Goal: Task Accomplishment & Management: Complete application form

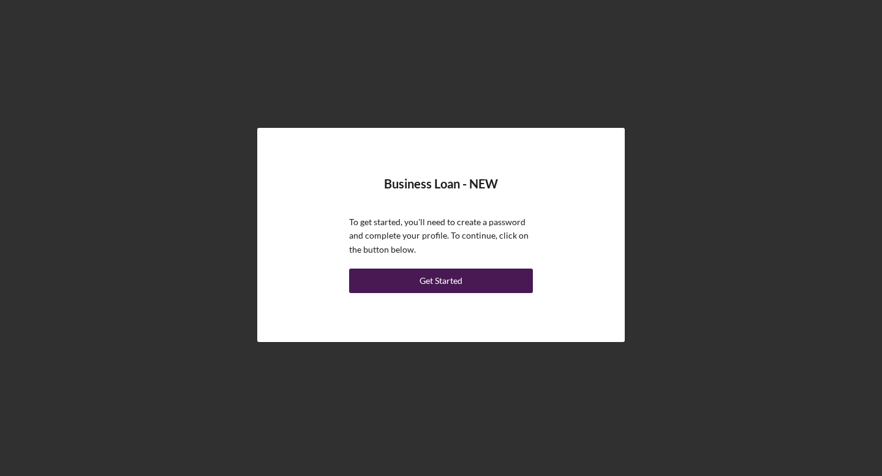
click at [402, 271] on button "Get Started" at bounding box center [441, 281] width 184 height 24
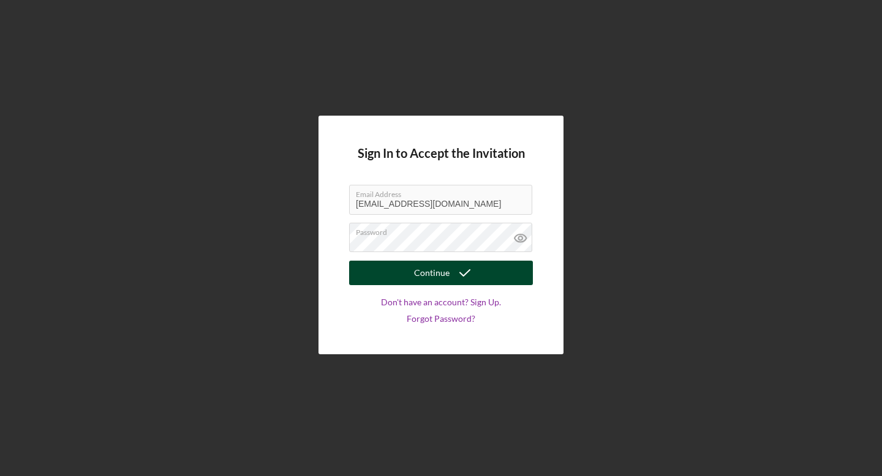
click at [402, 269] on button "Continue" at bounding box center [441, 273] width 184 height 24
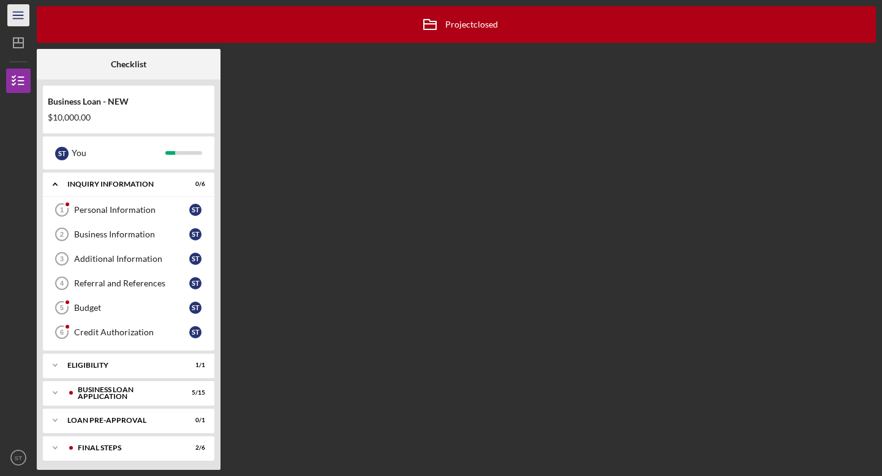
click at [21, 23] on icon "Icon/Menu" at bounding box center [19, 16] width 28 height 28
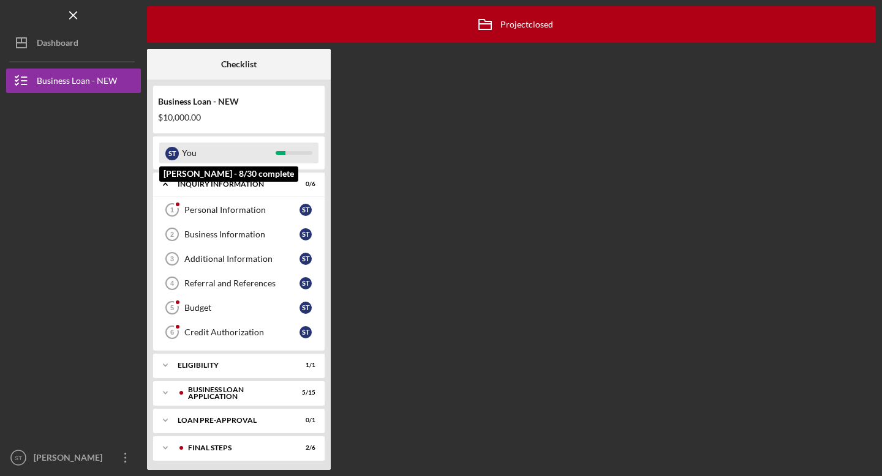
click at [263, 150] on div "You" at bounding box center [229, 153] width 94 height 21
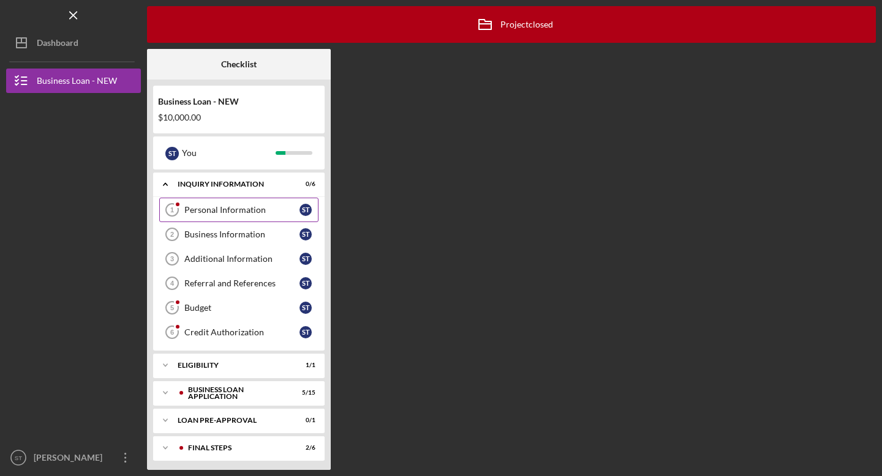
click at [265, 201] on link "Personal Information 1 Personal Information S T" at bounding box center [238, 210] width 159 height 24
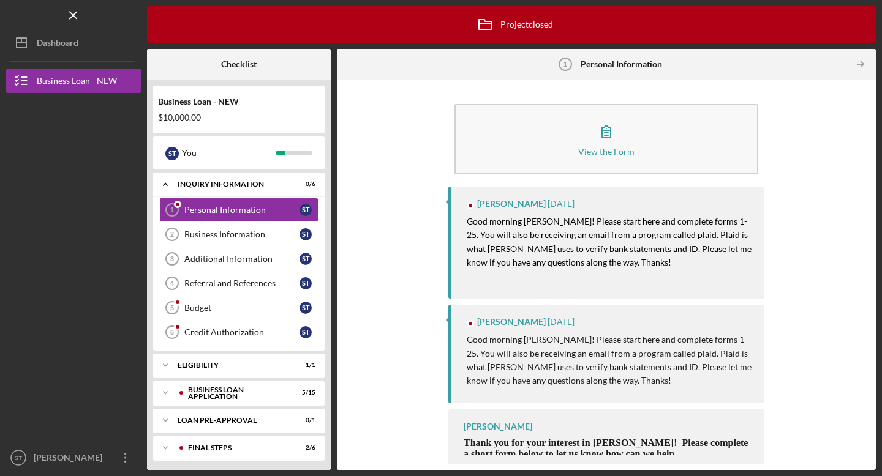
scroll to position [7, 0]
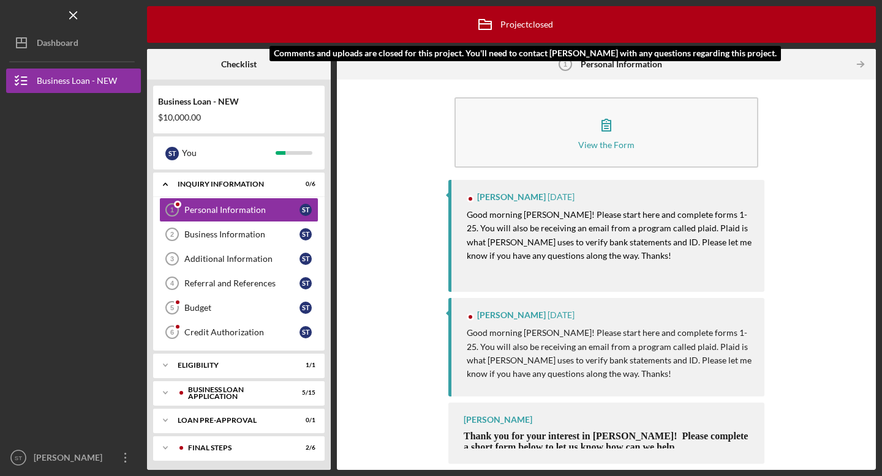
click at [549, 30] on div "Icon/Archived Project closed Icon/Info" at bounding box center [511, 24] width 83 height 31
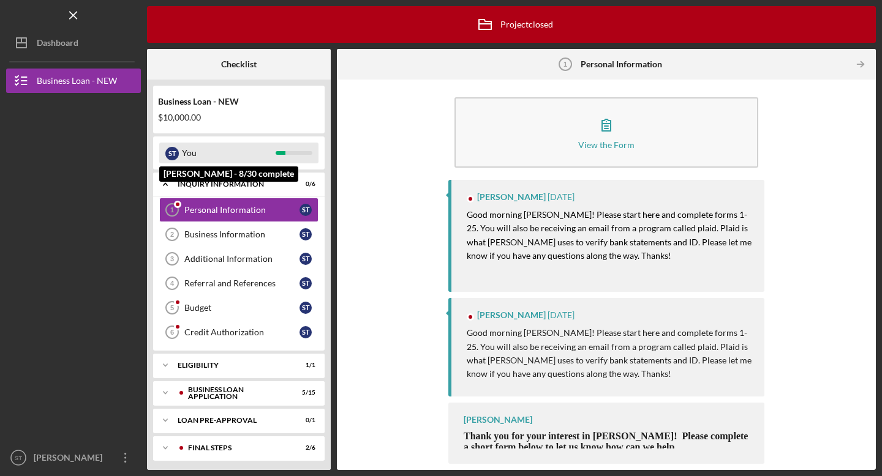
click at [292, 147] on div "S T You" at bounding box center [238, 153] width 159 height 21
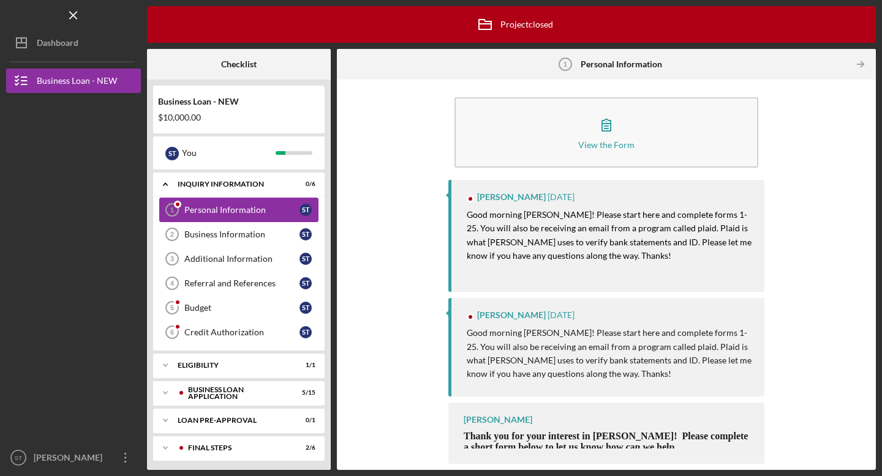
click at [269, 219] on link "Personal Information 1 Personal Information S T" at bounding box center [238, 210] width 159 height 24
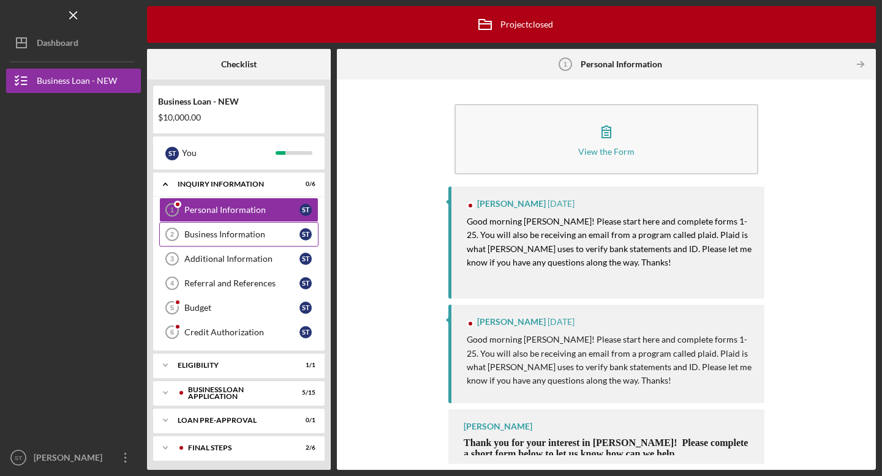
click at [270, 241] on link "Business Information 2 Business Information S T" at bounding box center [238, 234] width 159 height 24
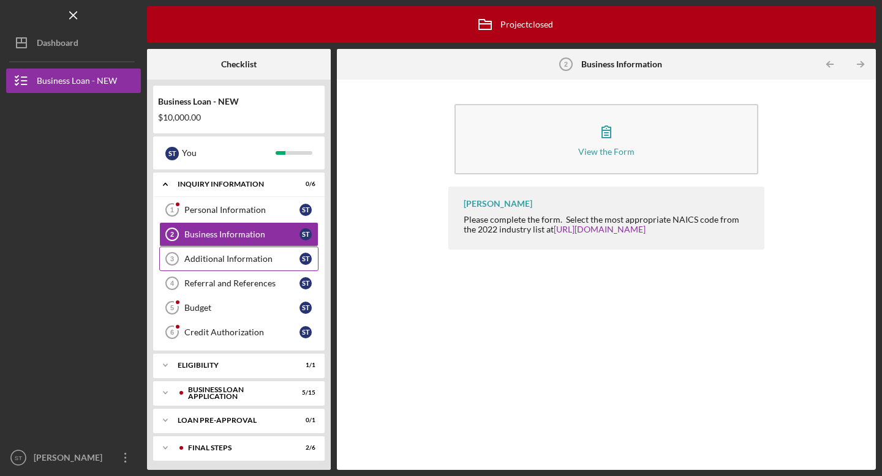
click at [259, 268] on link "Additional Information 3 Additional Information S T" at bounding box center [238, 259] width 159 height 24
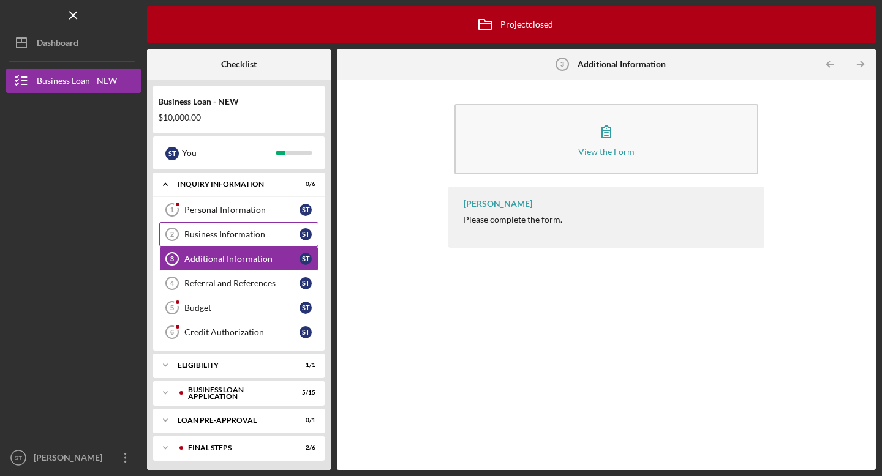
click at [255, 241] on link "Business Information 2 Business Information S T" at bounding box center [238, 234] width 159 height 24
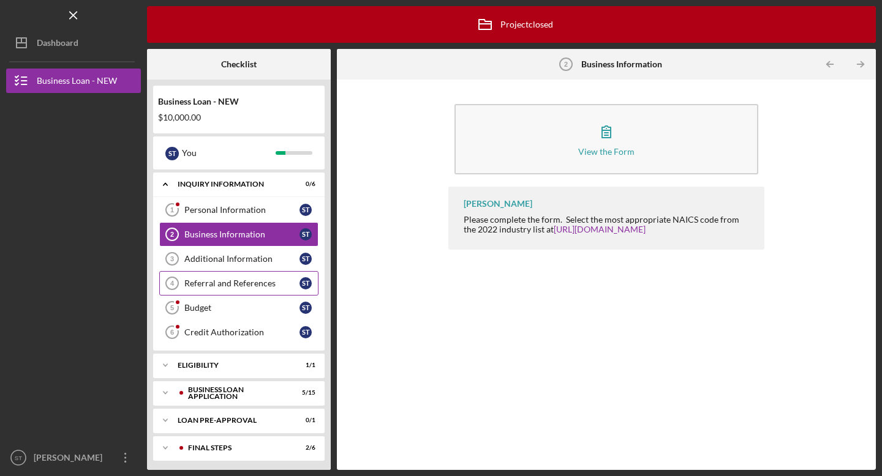
click at [242, 274] on link "Referral and References 4 [PERSON_NAME] and References S T" at bounding box center [238, 283] width 159 height 24
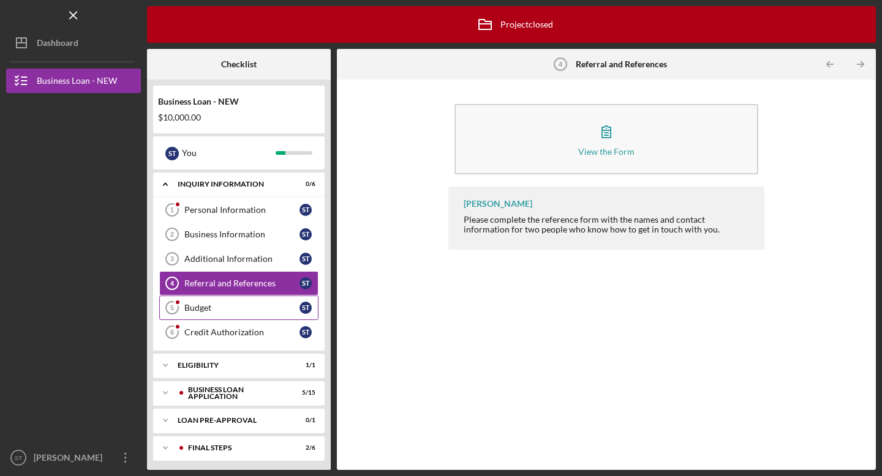
click at [241, 305] on div "Budget" at bounding box center [241, 308] width 115 height 10
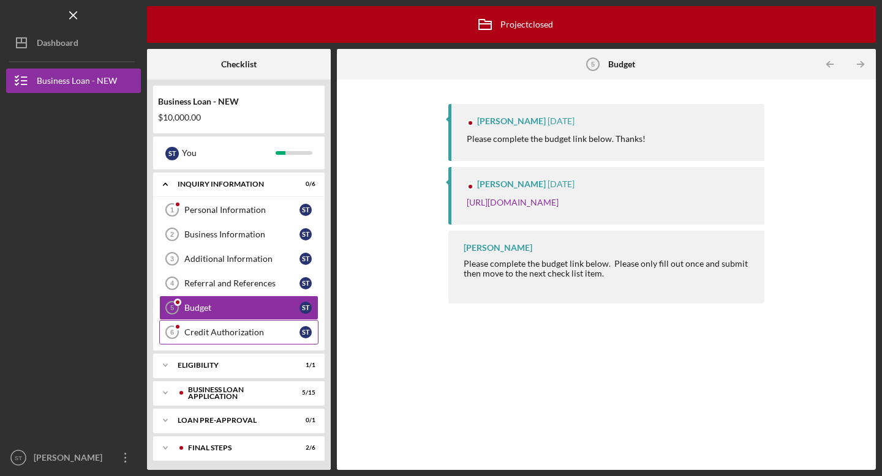
click at [238, 337] on link "Credit Authorization 6 Credit Authorization S T" at bounding box center [238, 332] width 159 height 24
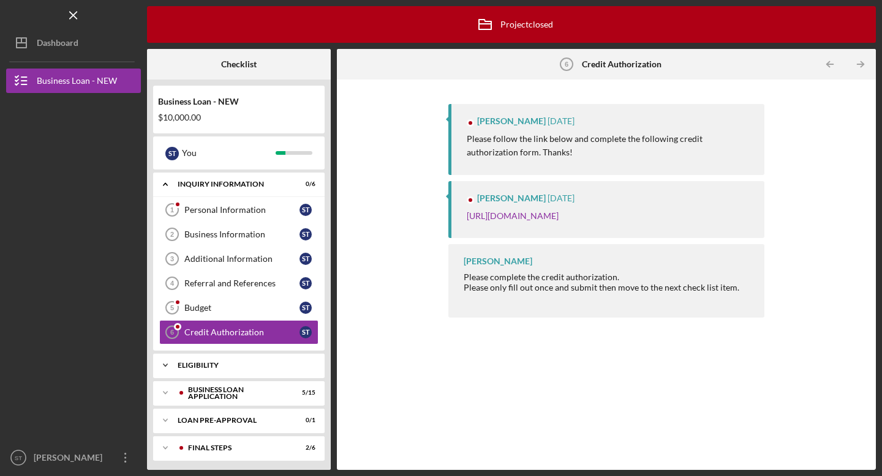
click at [231, 359] on div "Icon/Expander ELIGIBILITY 1 / 1" at bounding box center [238, 365] width 171 height 24
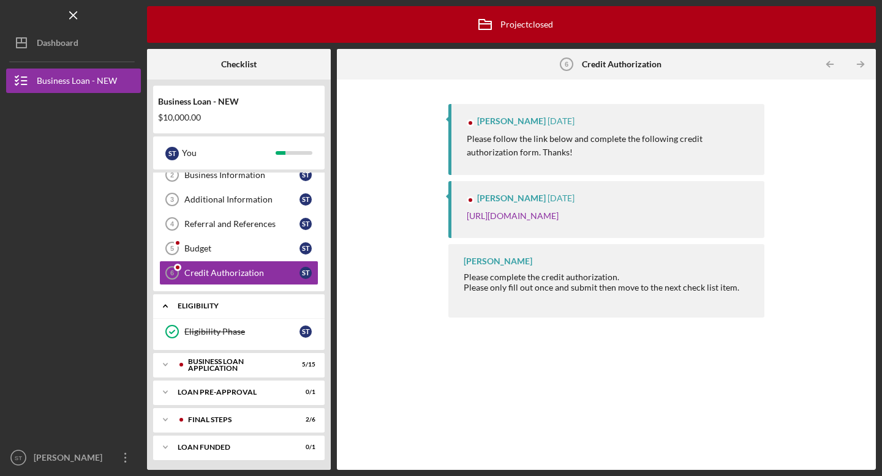
scroll to position [62, 0]
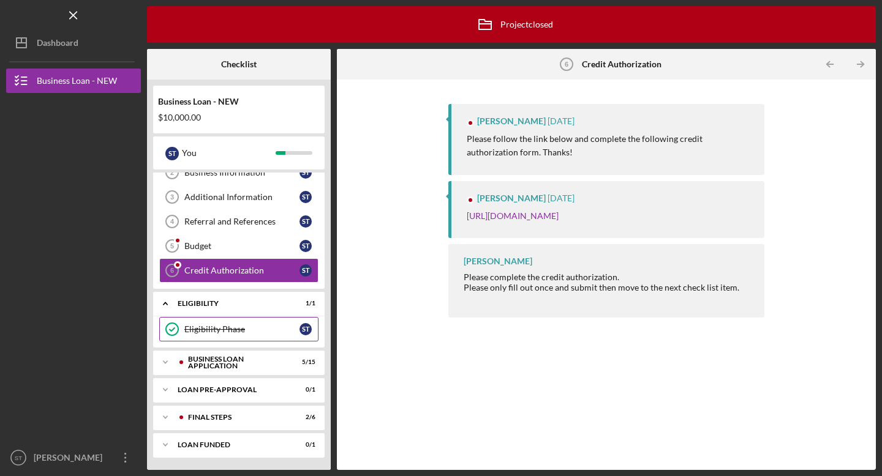
click at [233, 335] on link "Eligibility Phase Eligibility Phase S T" at bounding box center [238, 329] width 159 height 24
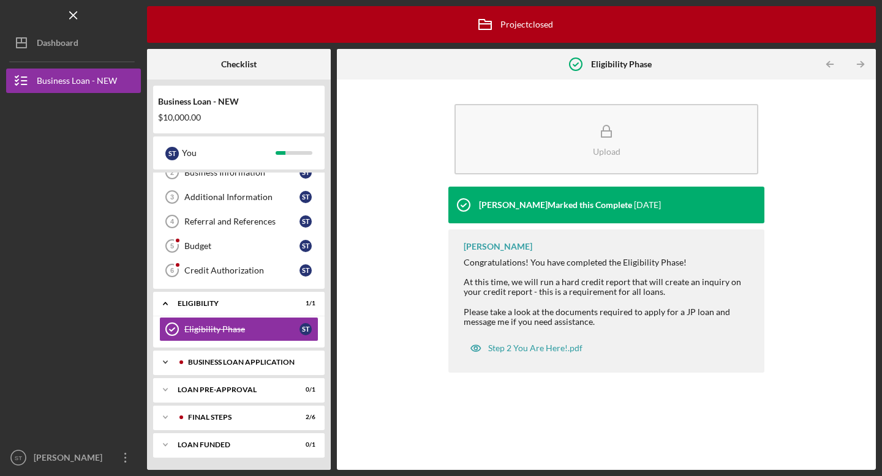
click at [228, 359] on div "BUSINESS LOAN APPLICATION" at bounding box center [248, 362] width 121 height 7
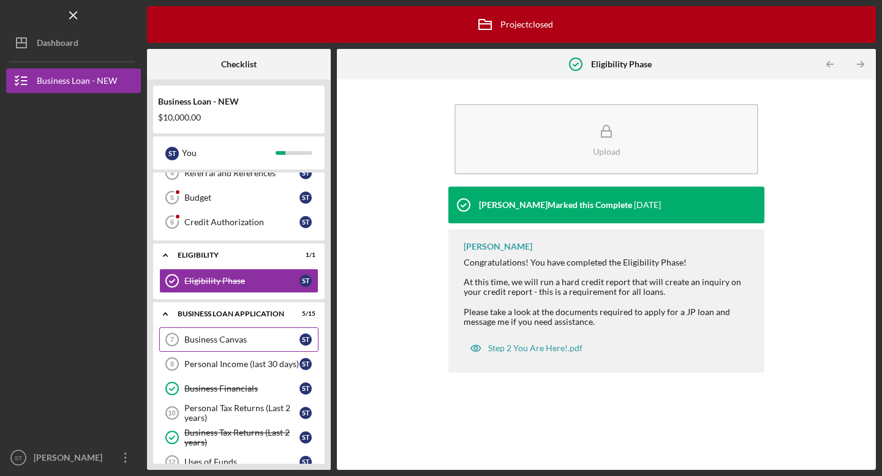
scroll to position [112, 0]
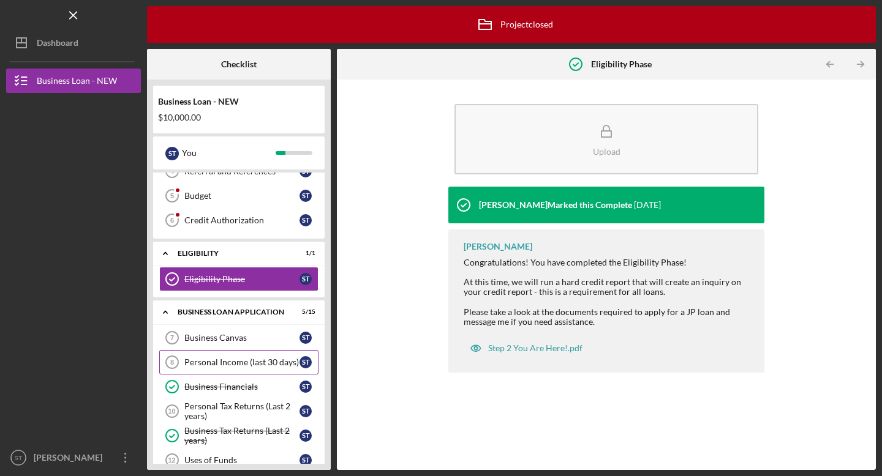
click at [230, 366] on div "Personal Income (last 30 days)" at bounding box center [241, 363] width 115 height 10
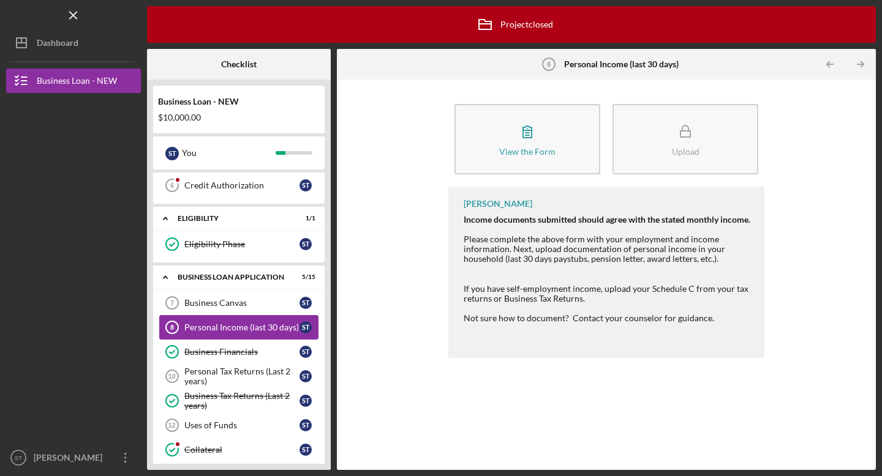
scroll to position [150, 0]
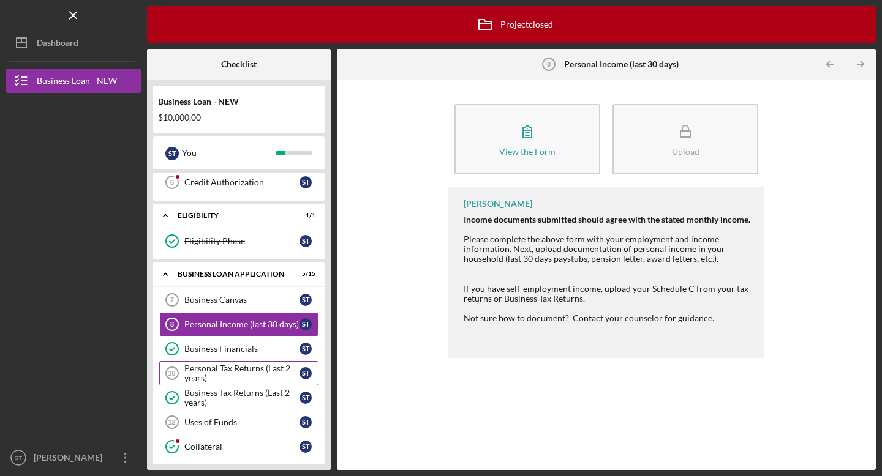
click at [230, 366] on div "Personal Tax Returns (Last 2 years)" at bounding box center [241, 374] width 115 height 20
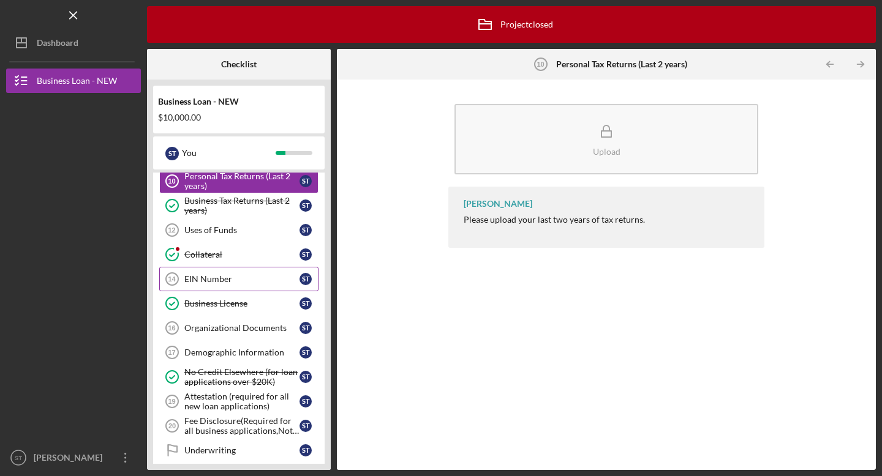
scroll to position [436, 0]
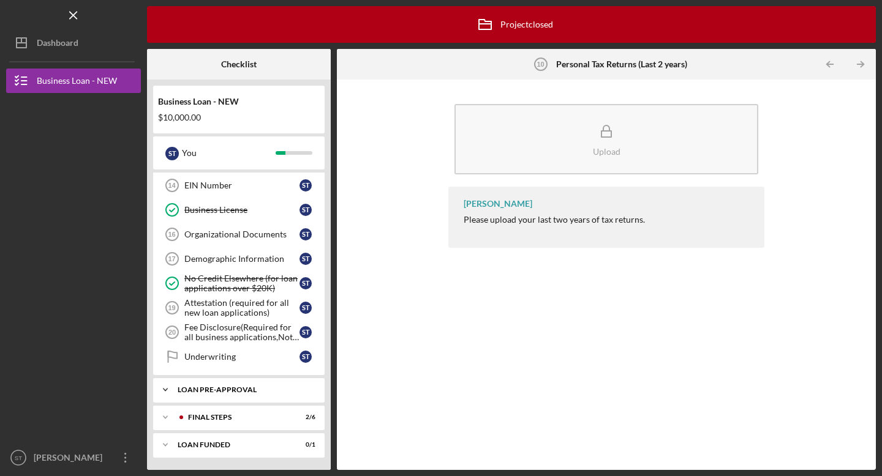
click at [225, 397] on div "Icon/Expander LOAN PRE-APPROVAL 0 / 1" at bounding box center [238, 390] width 171 height 24
click at [220, 438] on div "Icon/Expander FINAL STEPS 2 / 6" at bounding box center [238, 449] width 171 height 24
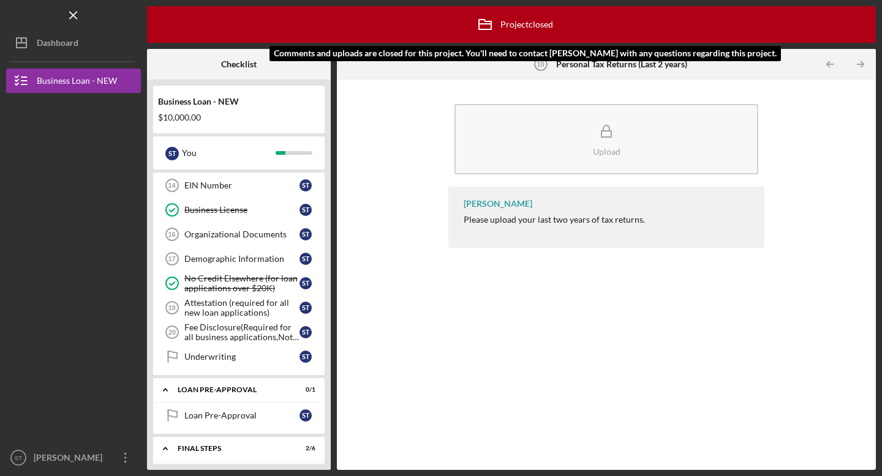
click at [518, 29] on div "Icon/Archived Project closed Icon/Info" at bounding box center [511, 24] width 83 height 31
click at [524, 27] on div "Icon/Archived Project closed Icon/Info" at bounding box center [511, 24] width 83 height 31
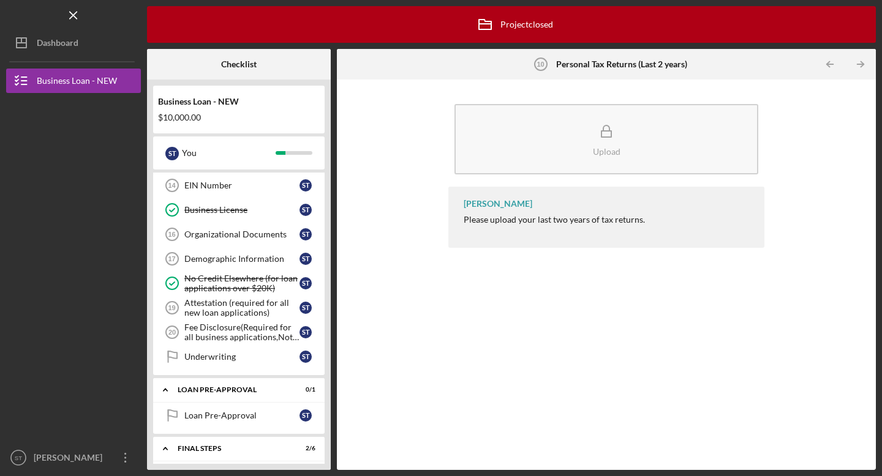
click at [513, 64] on div at bounding box center [426, 64] width 179 height 31
click at [854, 64] on icon "Icon/Table Pagination Arrow" at bounding box center [860, 65] width 28 height 28
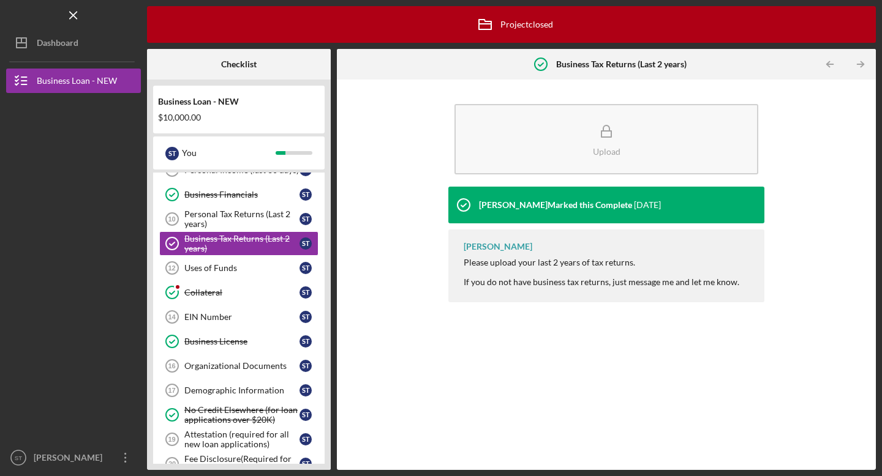
scroll to position [230, 0]
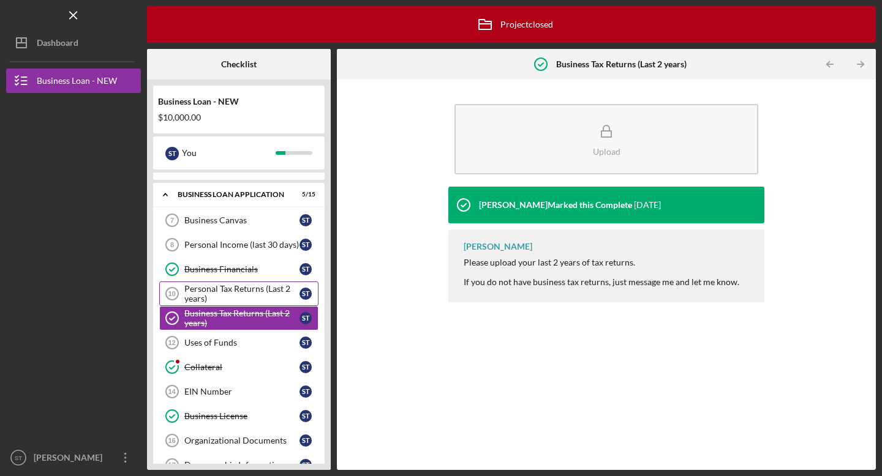
click at [245, 282] on link "Personal Tax Returns (Last 2 years) 10 Personal Tax Returns (Last 2 years) S T" at bounding box center [238, 294] width 159 height 24
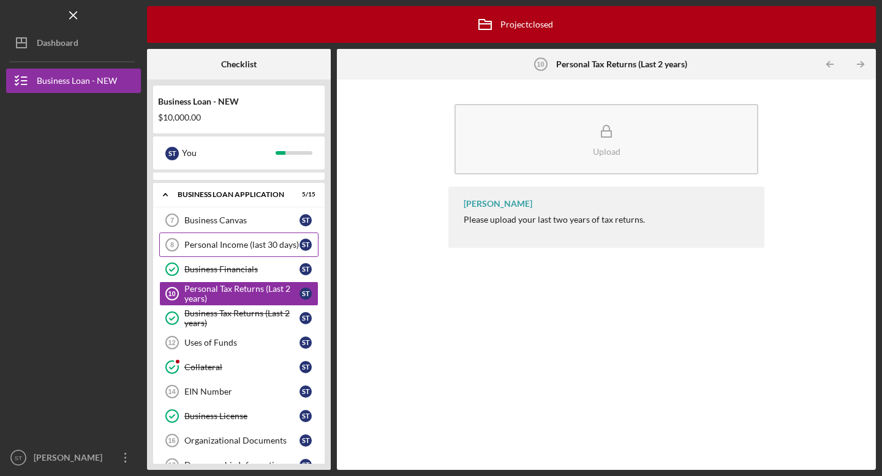
click at [243, 251] on link "Personal Income (last 30 days) 8 Personal Income (last 30 days) S T" at bounding box center [238, 245] width 159 height 24
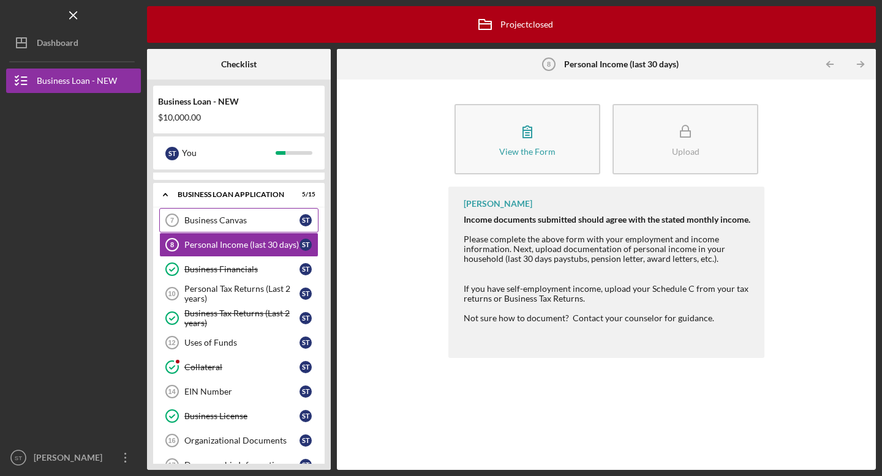
click at [246, 222] on div "Business Canvas" at bounding box center [241, 221] width 115 height 10
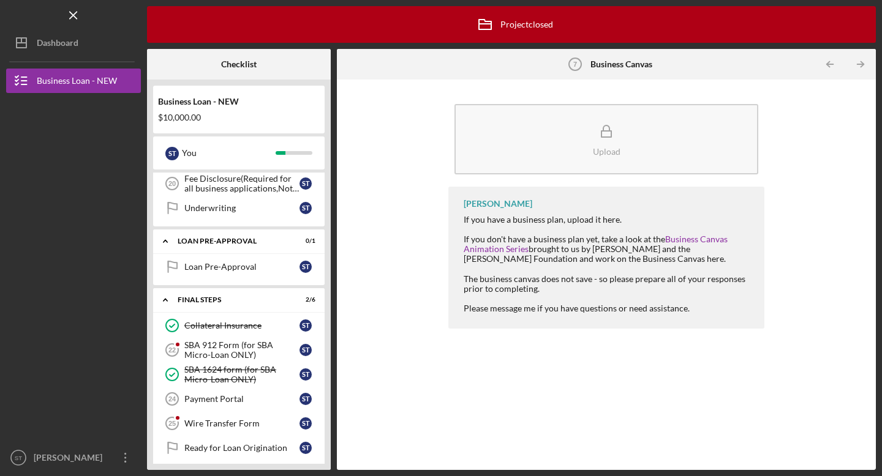
scroll to position [621, 0]
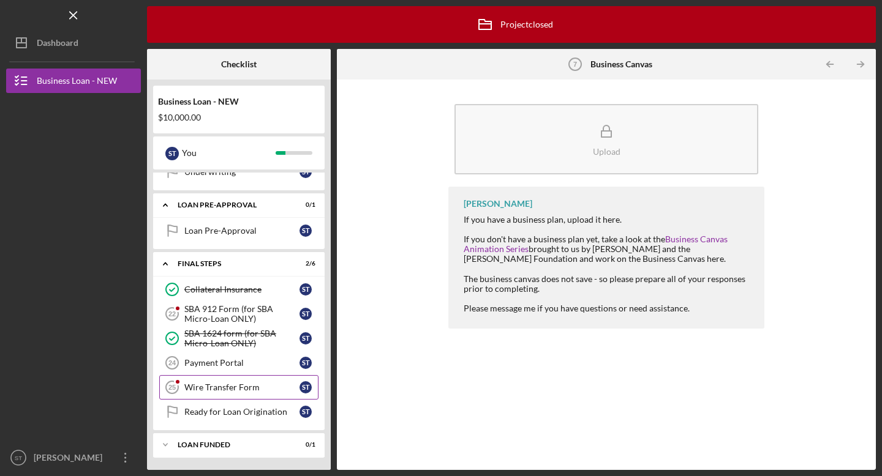
click at [197, 396] on link "Wire Transfer Form 25 Wire Transfer Form S T" at bounding box center [238, 387] width 159 height 24
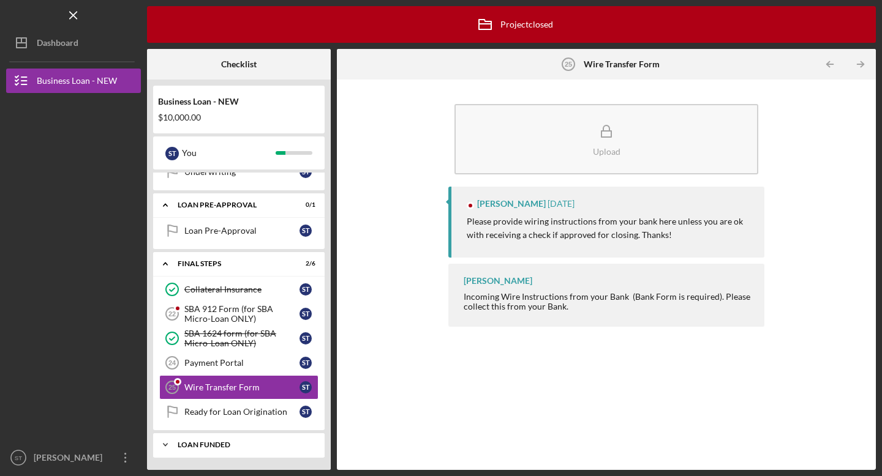
click at [193, 442] on div "LOAN FUNDED" at bounding box center [244, 444] width 132 height 7
click at [188, 416] on div "Ready for Loan Origination" at bounding box center [241, 412] width 115 height 10
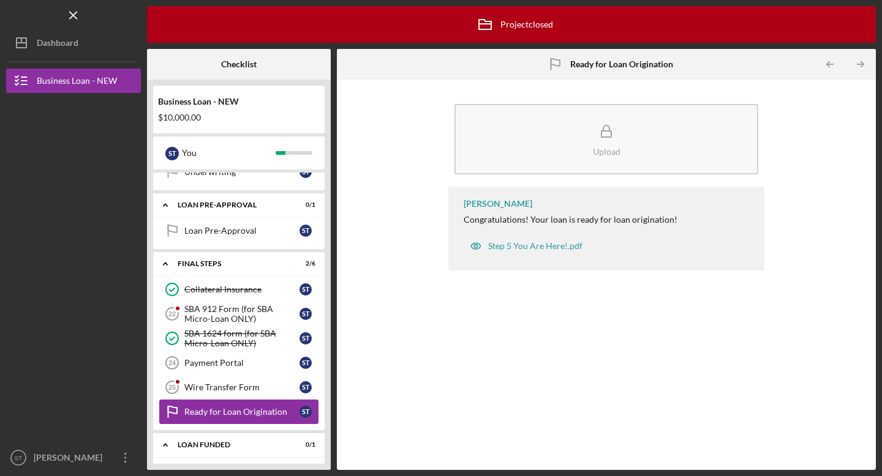
scroll to position [623, 0]
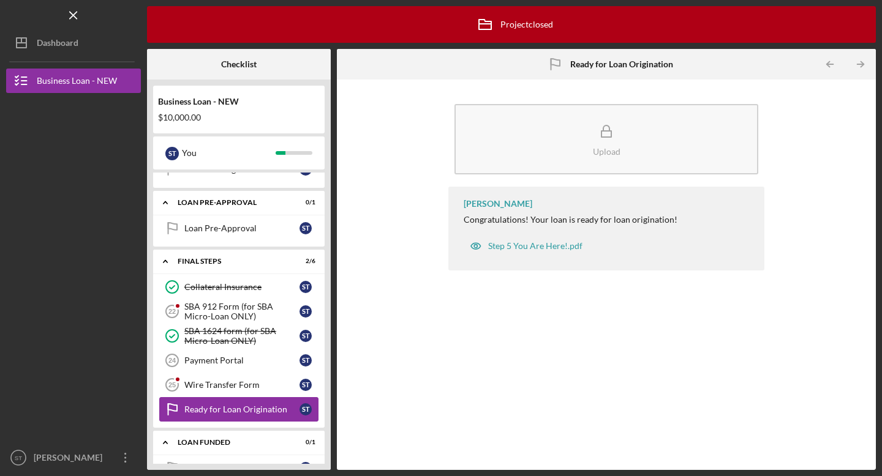
click at [187, 405] on div "Ready for Loan Origination" at bounding box center [241, 410] width 115 height 10
click at [189, 386] on div "Wire Transfer Form" at bounding box center [241, 385] width 115 height 10
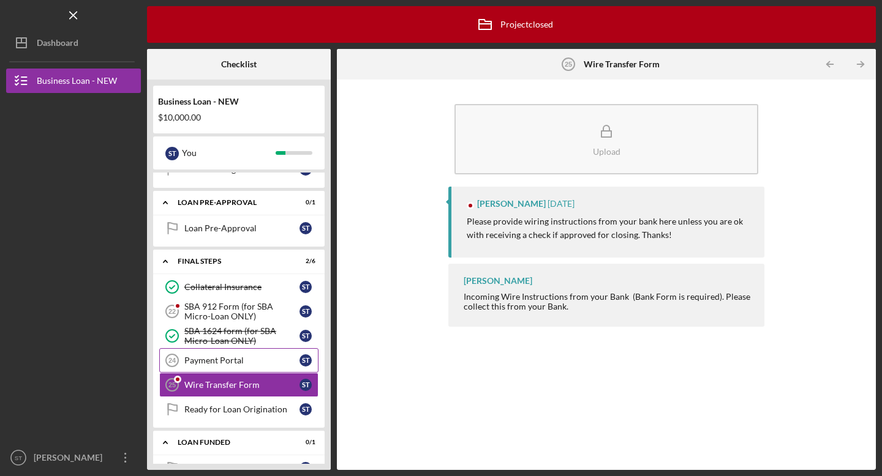
click at [195, 364] on div "Payment Portal" at bounding box center [241, 361] width 115 height 10
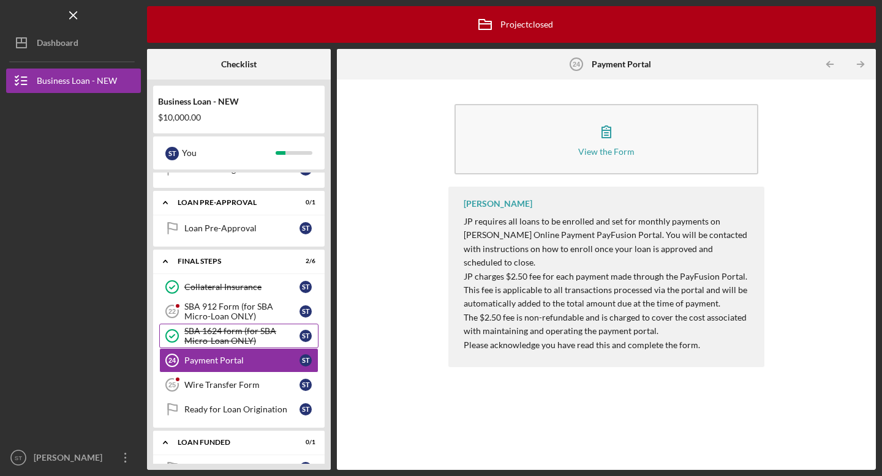
click at [201, 332] on div "SBA 1624 form (for SBA Micro-Loan ONLY)" at bounding box center [241, 336] width 115 height 20
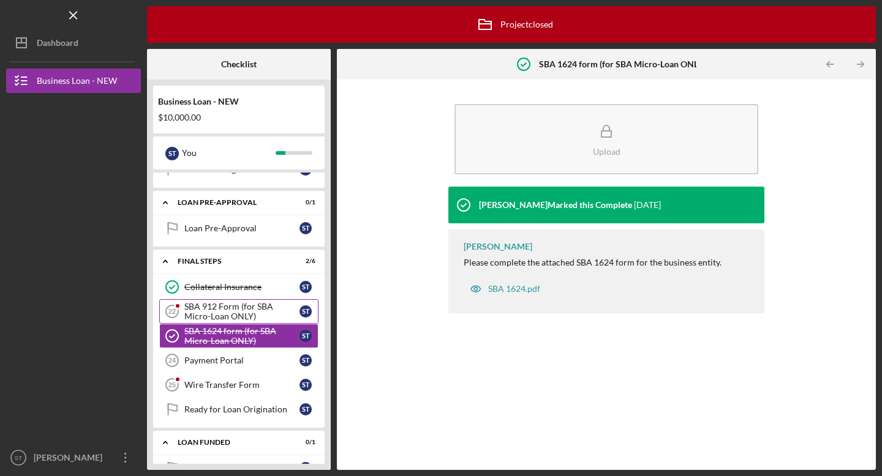
click at [206, 304] on div "SBA 912 Form (for SBA Micro-Loan ONLY)" at bounding box center [241, 312] width 115 height 20
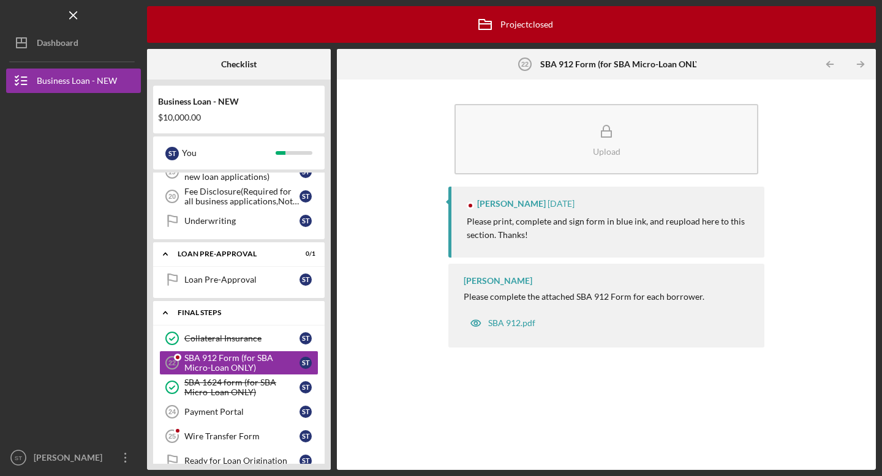
scroll to position [569, 0]
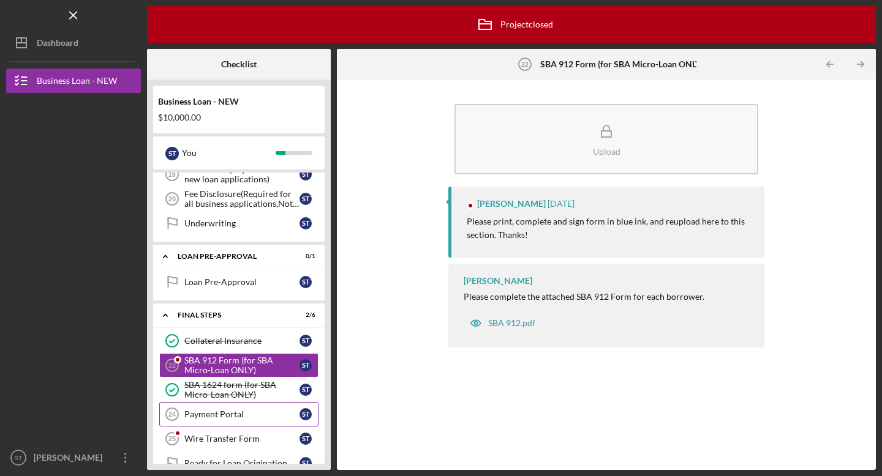
click at [220, 418] on div "Payment Portal" at bounding box center [241, 415] width 115 height 10
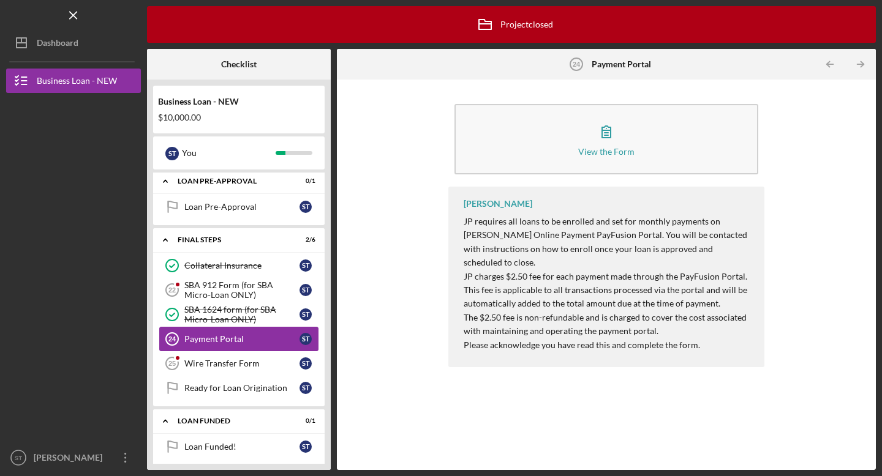
scroll to position [652, 0]
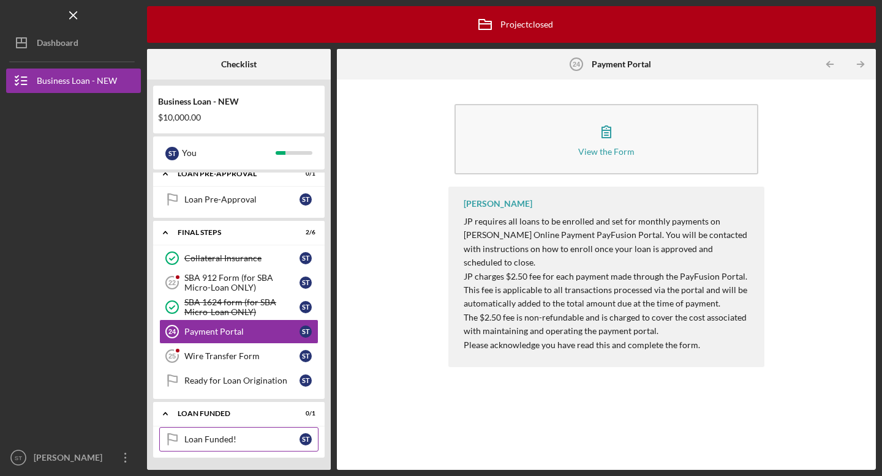
click at [227, 435] on div "Loan Funded!" at bounding box center [241, 440] width 115 height 10
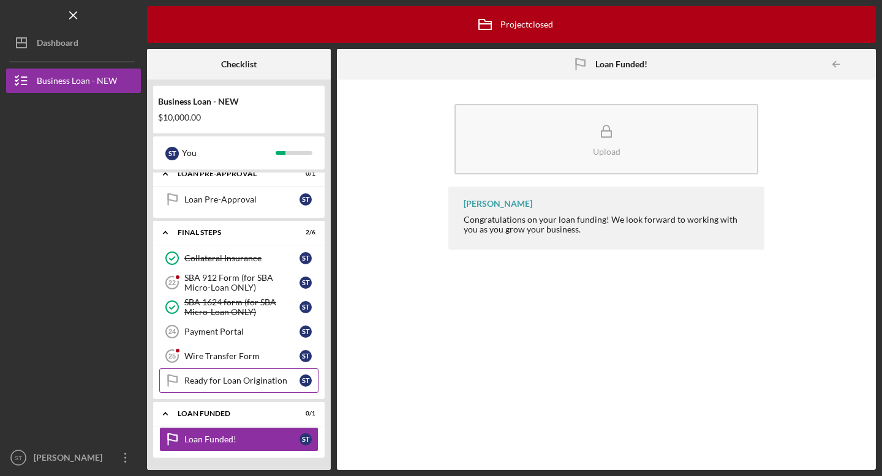
click at [235, 378] on div "Ready for Loan Origination" at bounding box center [241, 381] width 115 height 10
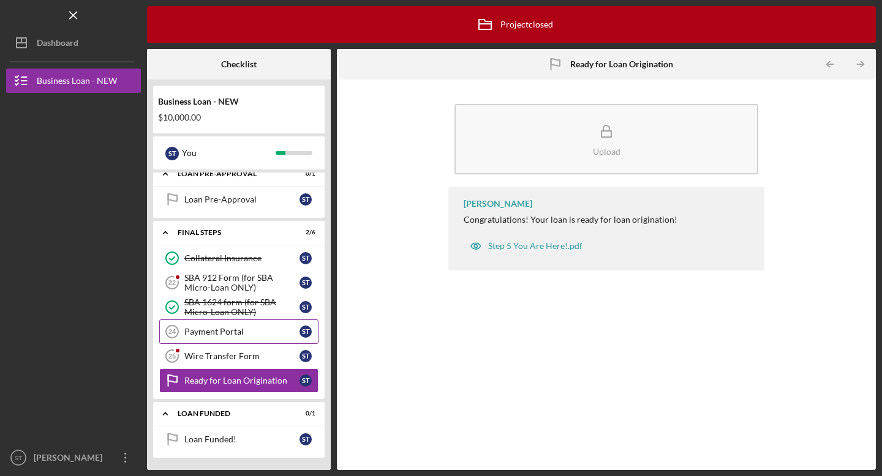
click at [244, 337] on link "Payment Portal 24 Payment Portal S T" at bounding box center [238, 332] width 159 height 24
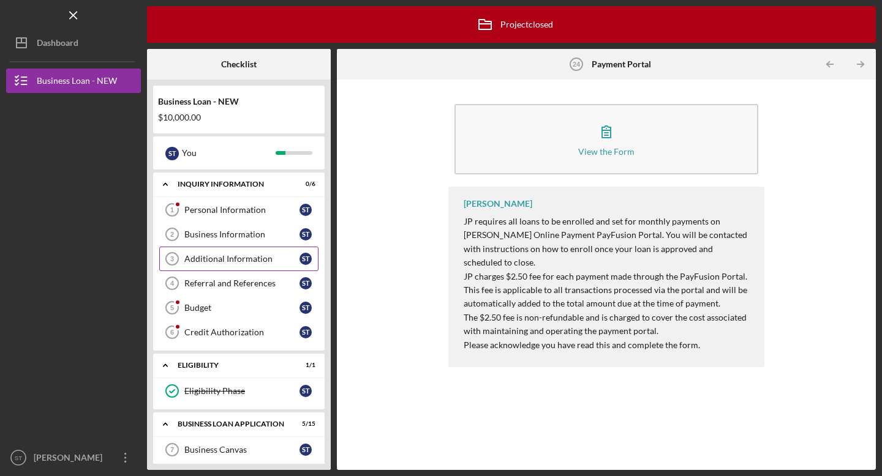
click at [265, 266] on link "Additional Information 3 Additional Information S T" at bounding box center [238, 259] width 159 height 24
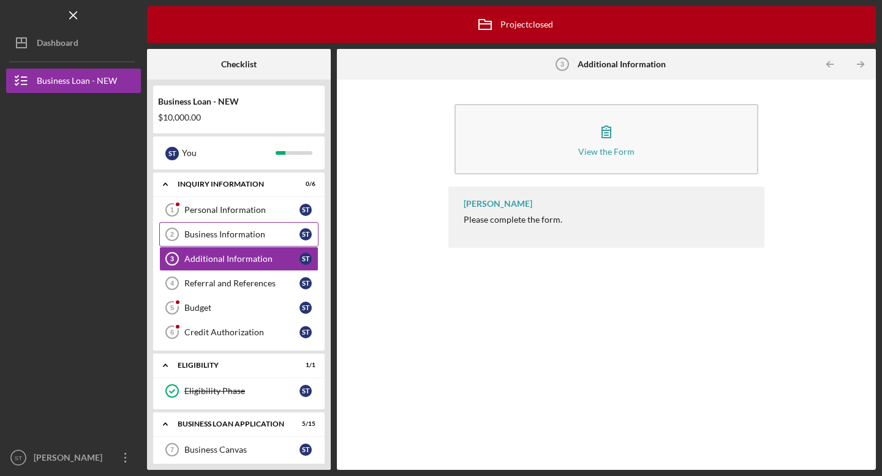
click at [261, 224] on link "Business Information 2 Business Information S T" at bounding box center [238, 234] width 159 height 24
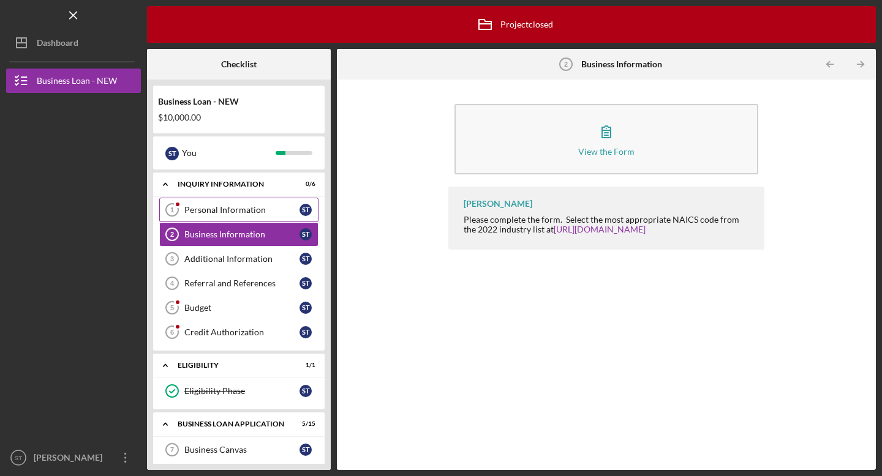
click at [255, 198] on link "Personal Information 1 Personal Information S T" at bounding box center [238, 210] width 159 height 24
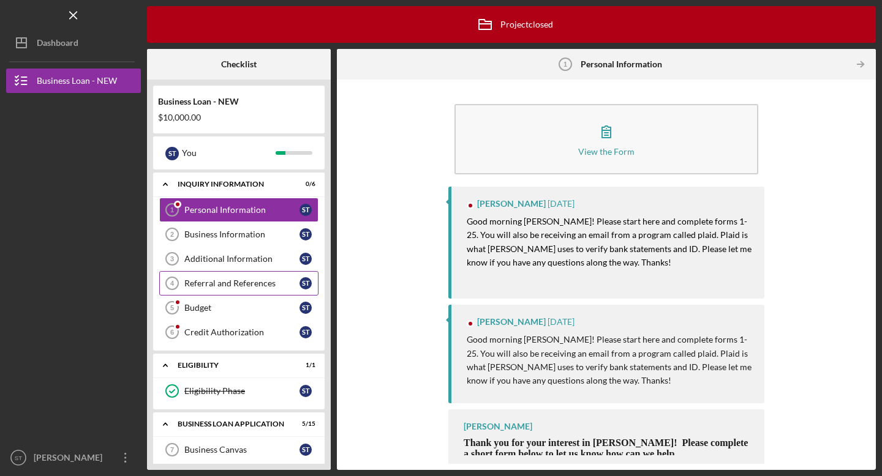
click at [245, 280] on div "Referral and References" at bounding box center [241, 284] width 115 height 10
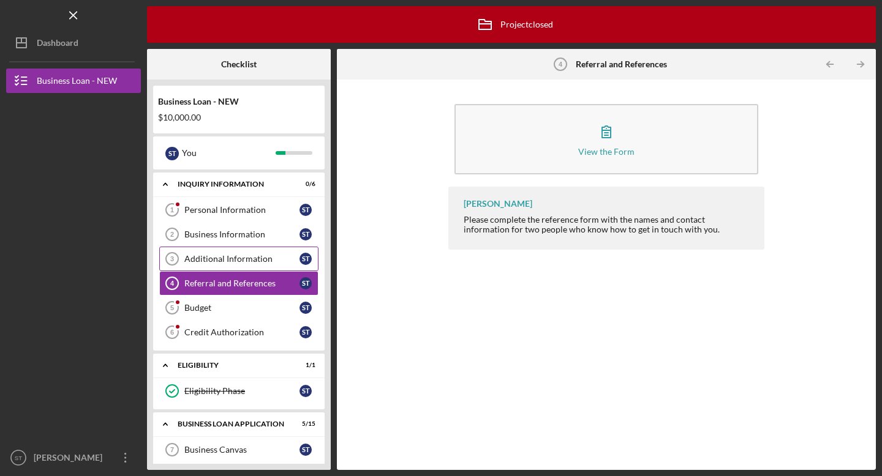
click at [247, 249] on link "Additional Information 3 Additional Information S T" at bounding box center [238, 259] width 159 height 24
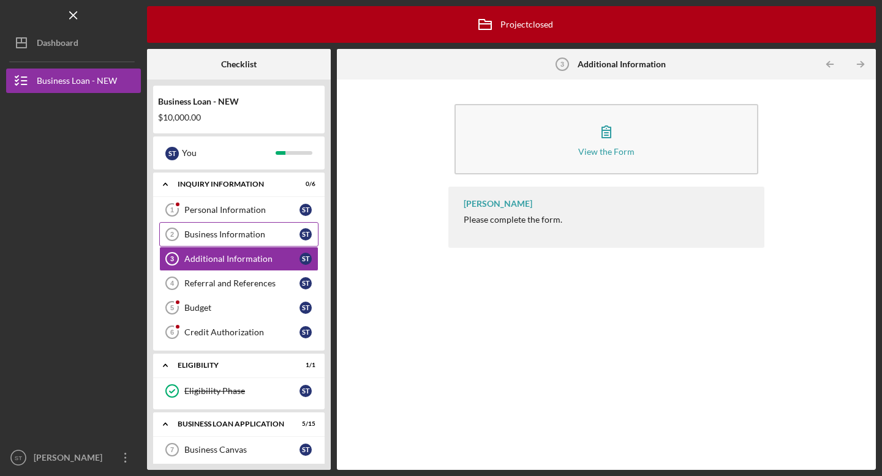
click at [247, 236] on div "Business Information" at bounding box center [241, 235] width 115 height 10
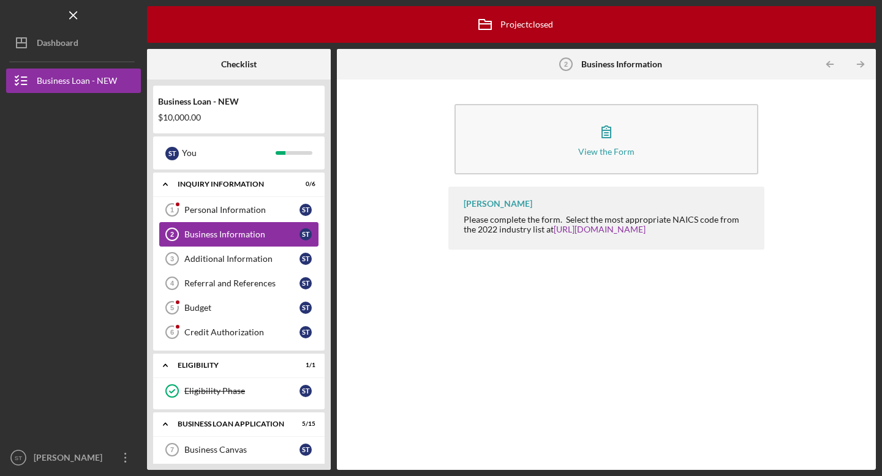
click at [204, 225] on link "Business Information 2 Business Information S T" at bounding box center [238, 234] width 159 height 24
